Goal: Task Accomplishment & Management: Complete application form

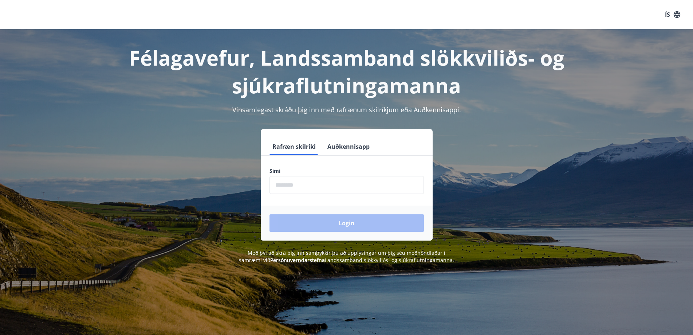
click at [309, 186] on input "phone" at bounding box center [346, 185] width 154 height 18
type input "********"
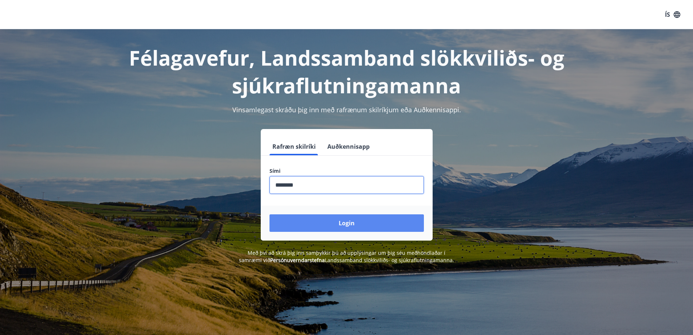
click at [320, 225] on button "Login" at bounding box center [346, 222] width 154 height 17
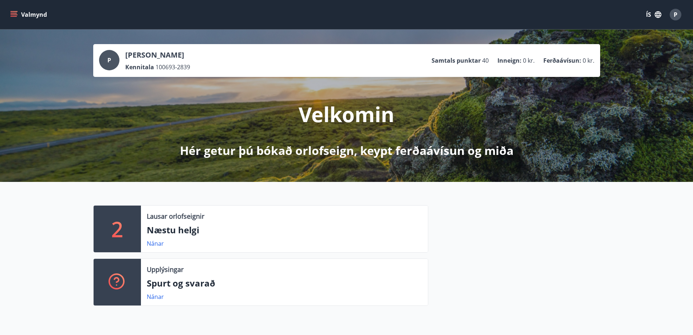
click at [15, 13] on icon "menu" at bounding box center [14, 13] width 7 height 1
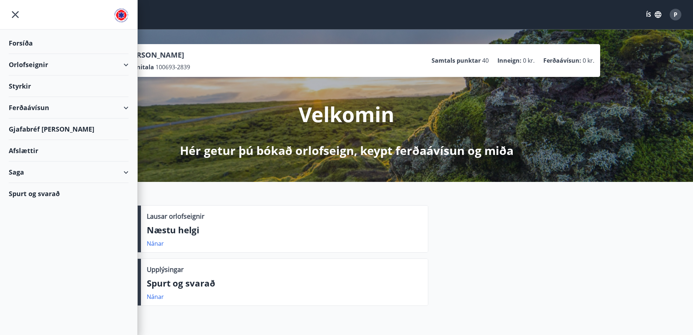
click at [36, 87] on div "Styrkir" at bounding box center [69, 85] width 120 height 21
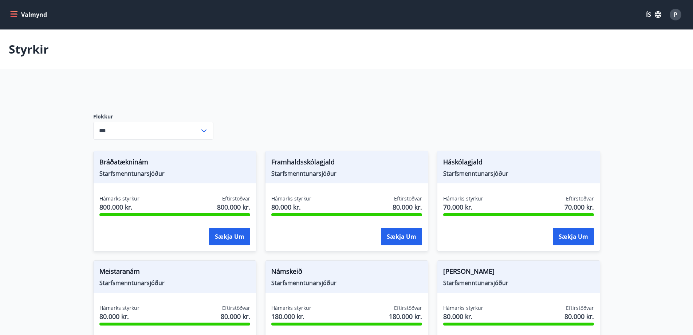
type input "***"
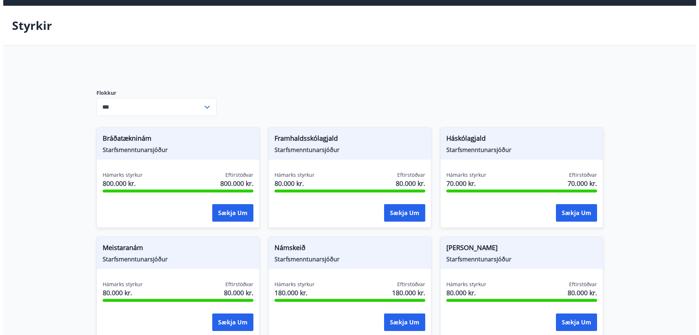
scroll to position [36, 0]
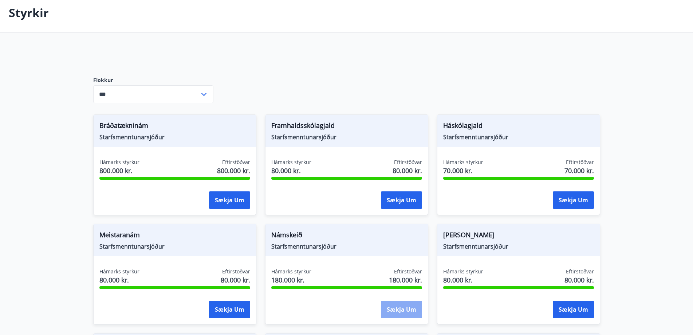
click at [395, 308] on button "Sækja um" at bounding box center [401, 308] width 41 height 17
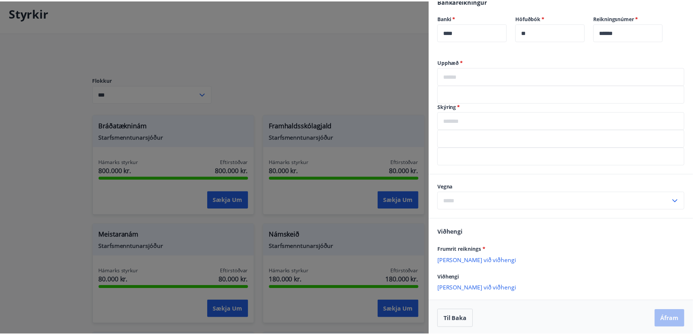
scroll to position [188, 0]
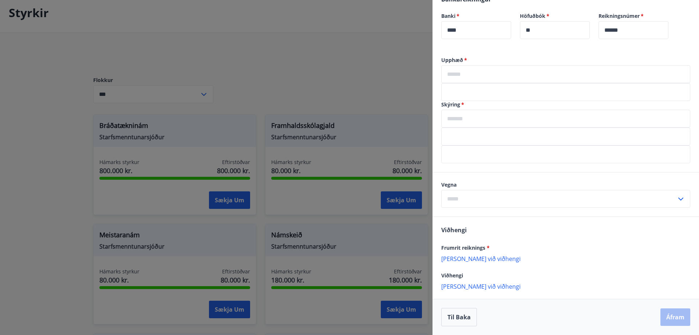
click at [344, 47] on div at bounding box center [349, 167] width 699 height 335
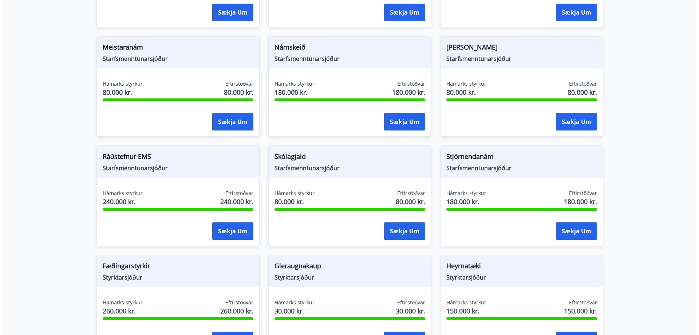
scroll to position [109, 0]
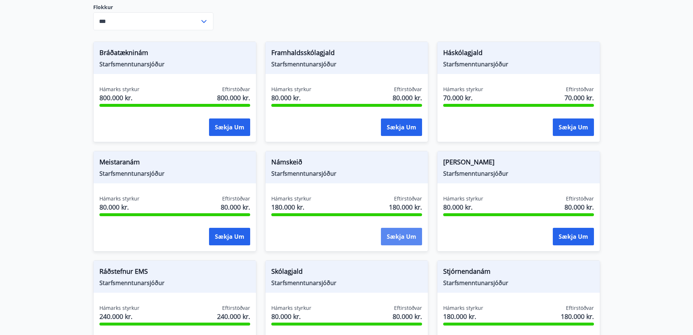
click at [399, 236] on button "Sækja um" at bounding box center [401, 236] width 41 height 17
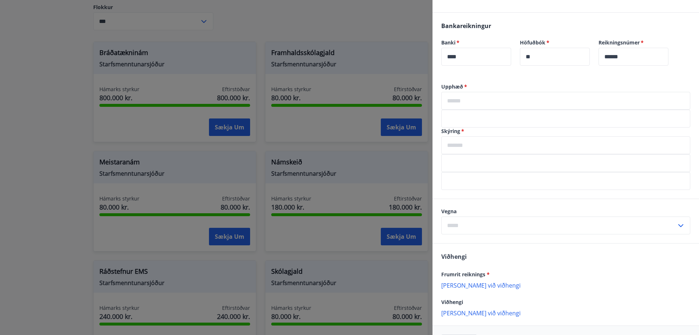
scroll to position [182, 0]
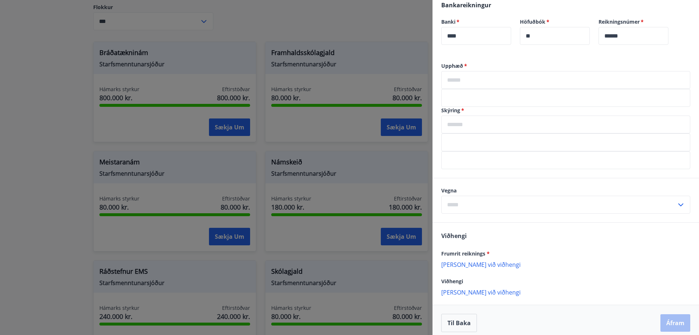
click at [496, 79] on input "text" at bounding box center [565, 80] width 249 height 18
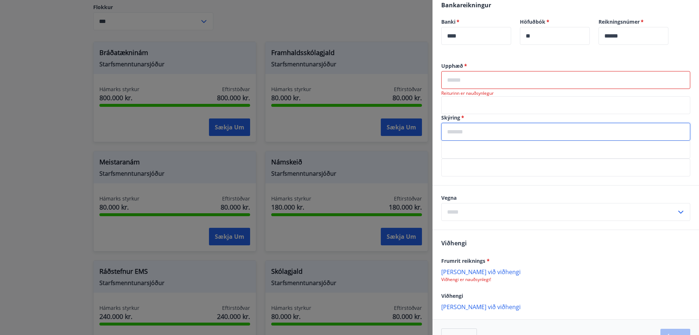
click at [454, 122] on div "Skýring   * ​" at bounding box center [565, 127] width 249 height 27
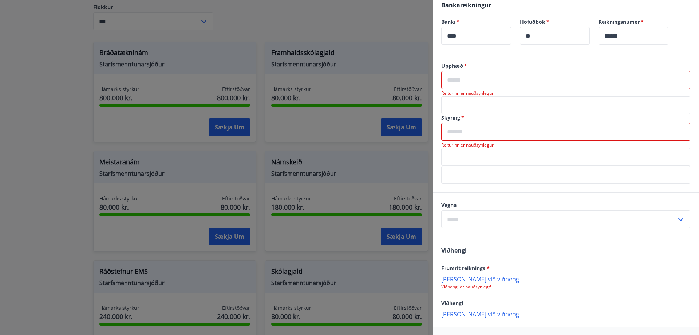
click at [459, 114] on label "Skýring   *" at bounding box center [565, 117] width 249 height 7
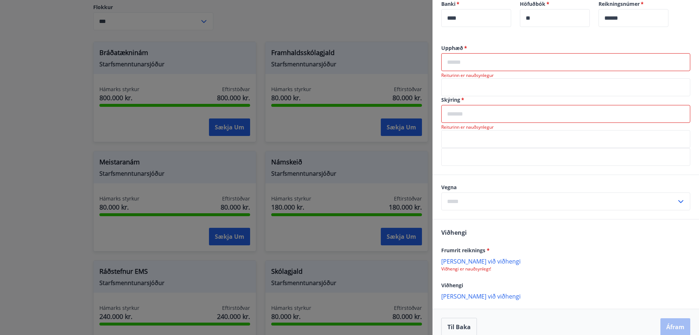
scroll to position [210, 0]
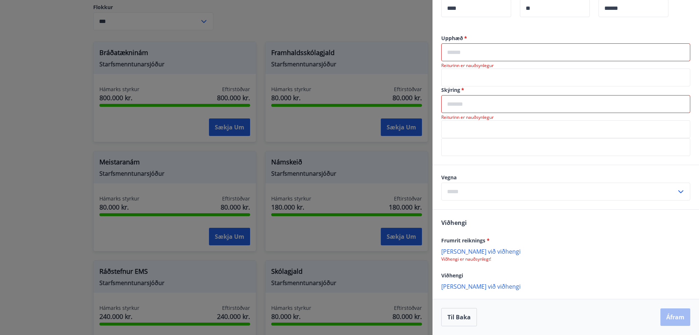
click at [470, 200] on input "text" at bounding box center [558, 191] width 235 height 18
click at [479, 181] on div "Vegna Námskeið ​" at bounding box center [565, 187] width 249 height 27
click at [475, 251] on p "[PERSON_NAME] við viðhengi" at bounding box center [565, 250] width 249 height 7
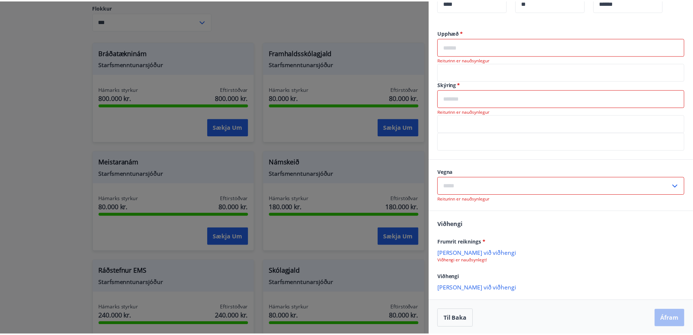
scroll to position [217, 0]
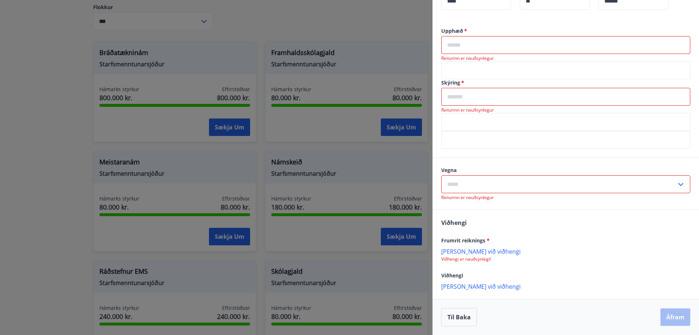
click at [68, 74] on div at bounding box center [349, 167] width 699 height 335
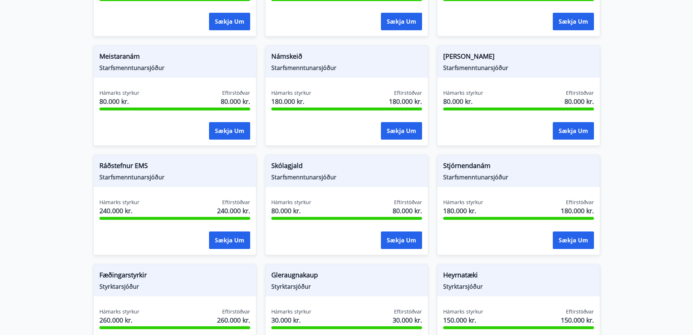
scroll to position [218, 0]
